Goal: Information Seeking & Learning: Learn about a topic

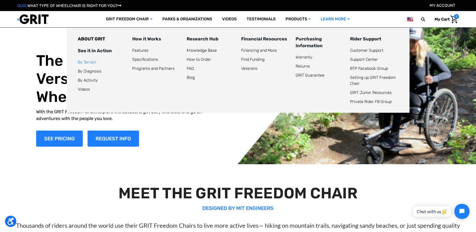
click at [78, 64] on link "By Terrain" at bounding box center [87, 62] width 18 height 5
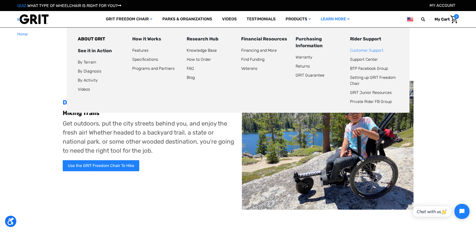
click at [350, 53] on link "Customer Support" at bounding box center [366, 50] width 33 height 5
